Goal: Information Seeking & Learning: Check status

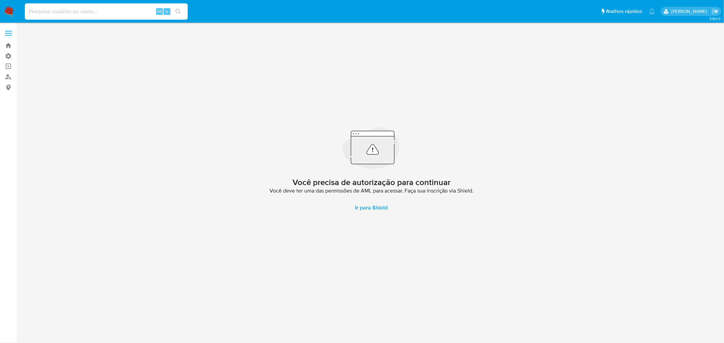
click at [79, 11] on input at bounding box center [106, 11] width 163 height 9
click at [8, 43] on link "Bandeja" at bounding box center [40, 45] width 81 height 11
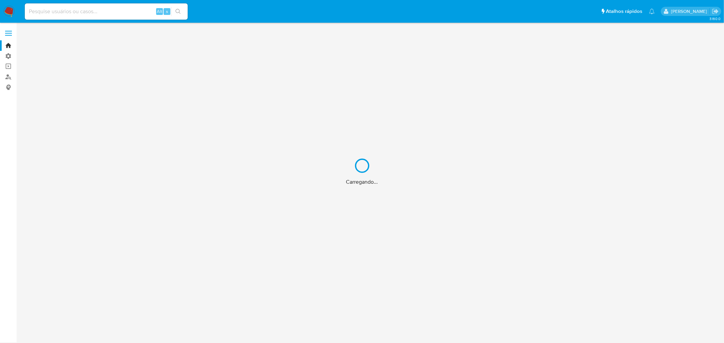
click at [65, 8] on div "Carregando..." at bounding box center [362, 171] width 724 height 343
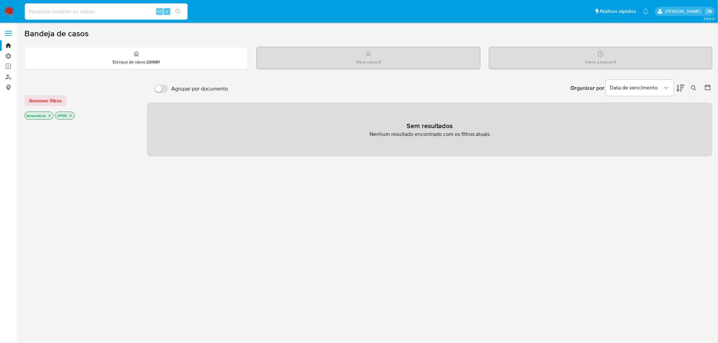
click at [68, 14] on input at bounding box center [106, 11] width 163 height 9
click at [52, 14] on input at bounding box center [106, 11] width 163 height 9
paste input "585034553"
type input "585034553"
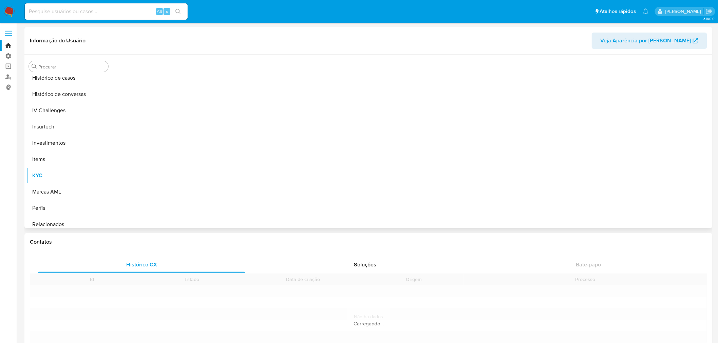
scroll to position [270, 0]
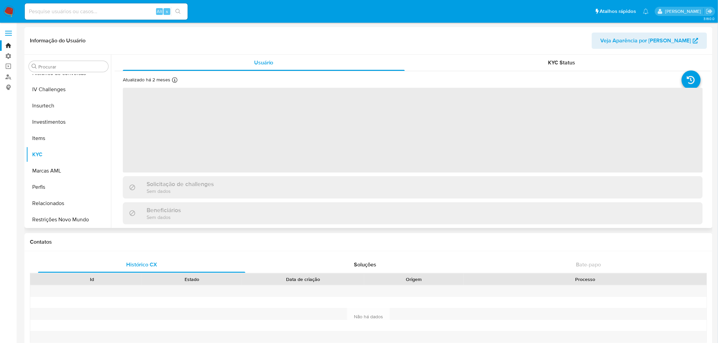
select select "10"
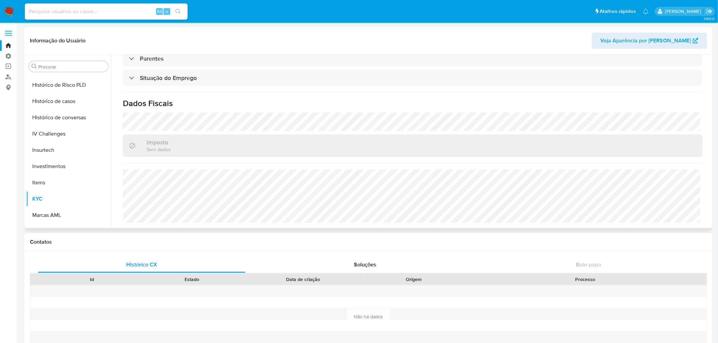
scroll to position [263, 0]
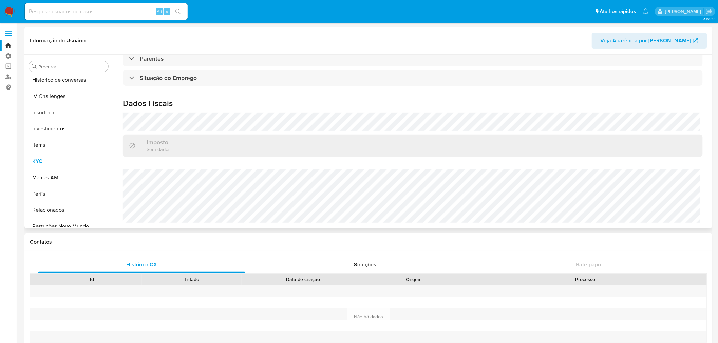
click at [657, 38] on span "Veja Aparência por Pessoa" at bounding box center [646, 41] width 91 height 16
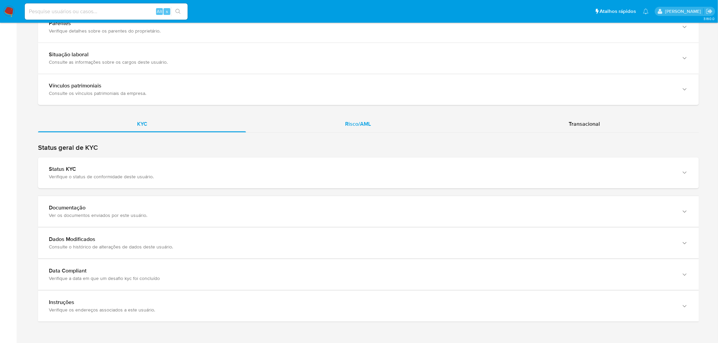
scroll to position [528, 0]
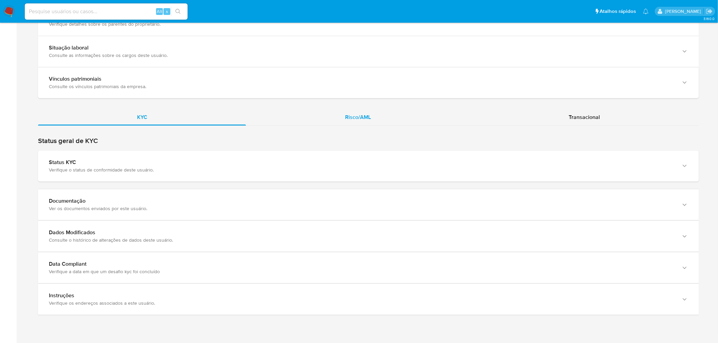
click at [364, 117] on span "Risco/AML" at bounding box center [358, 118] width 26 height 8
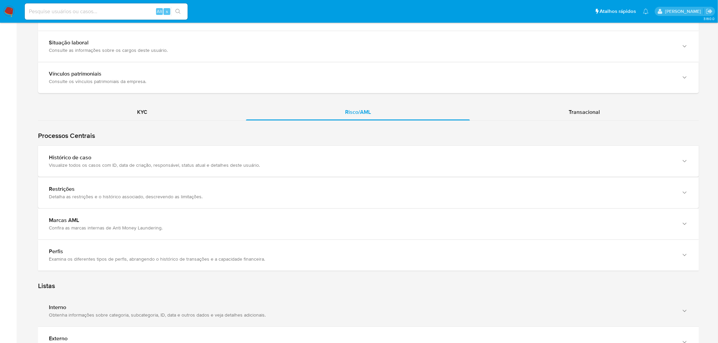
click at [59, 305] on div "Interno" at bounding box center [362, 308] width 626 height 7
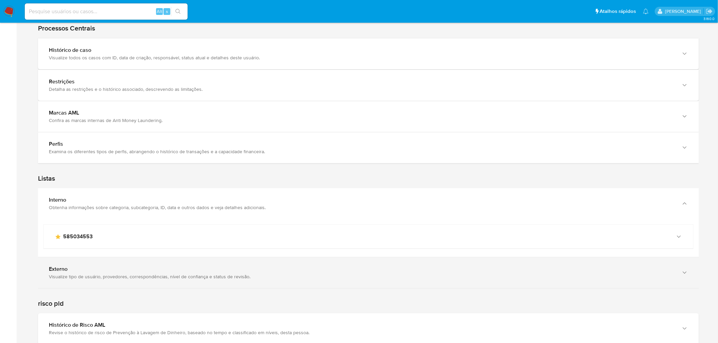
click at [62, 269] on div "Externo" at bounding box center [362, 269] width 626 height 7
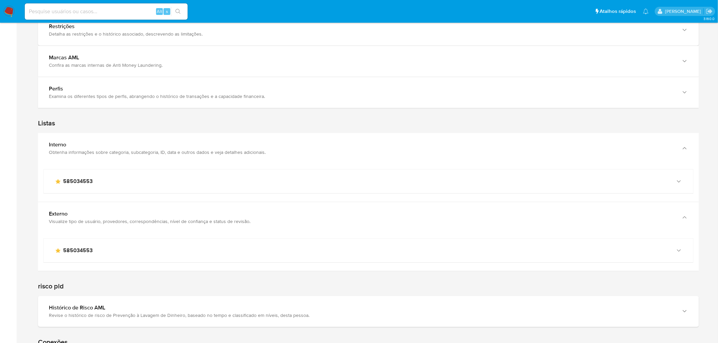
scroll to position [716, 0]
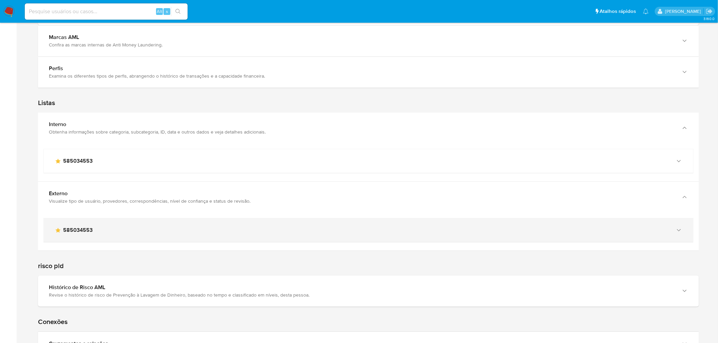
click at [78, 228] on span "585034553" at bounding box center [78, 230] width 30 height 7
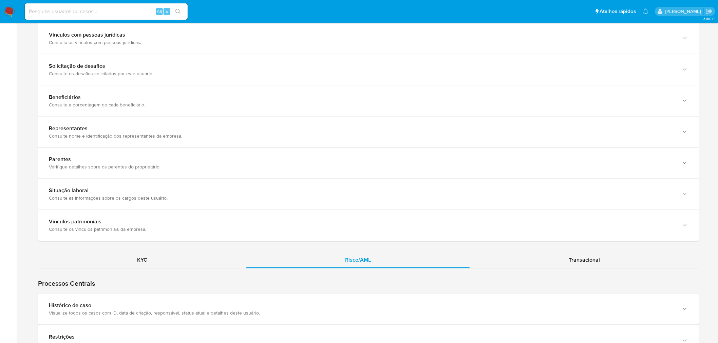
scroll to position [367, 0]
